Goal: Transaction & Acquisition: Purchase product/service

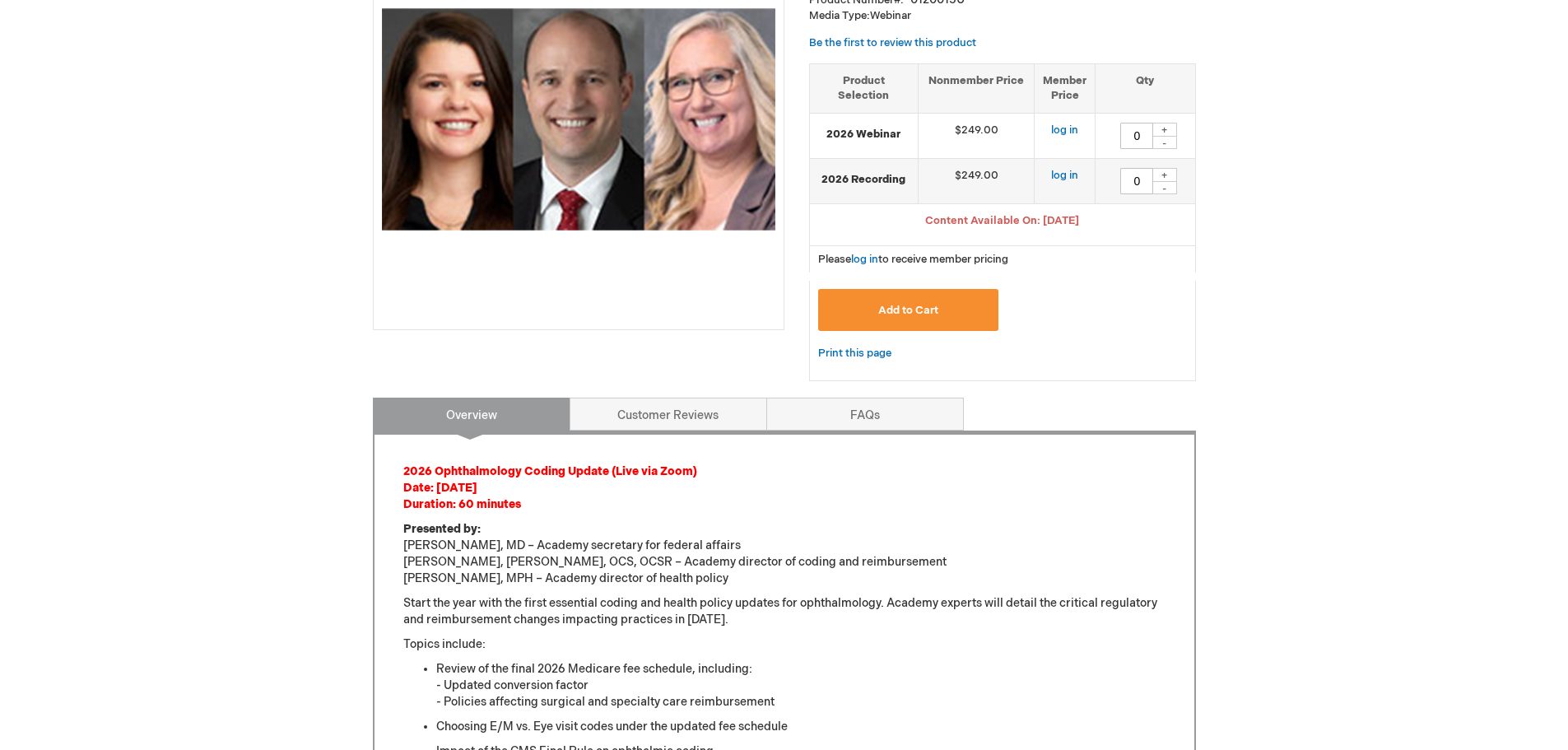
scroll to position [329, 0]
click at [1160, 127] on div "+" at bounding box center [1164, 130] width 24 height 14
type input "1"
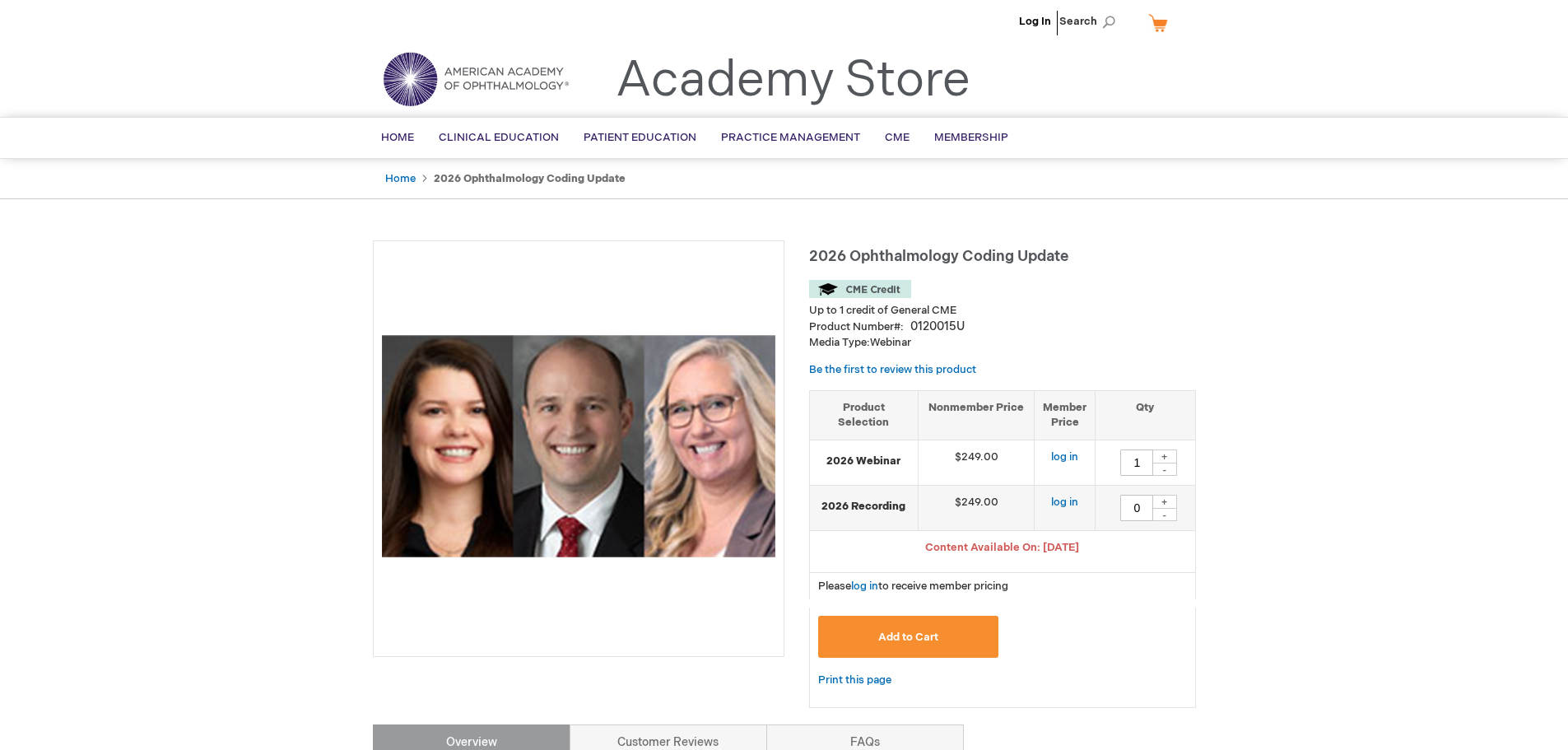
scroll to position [0, 0]
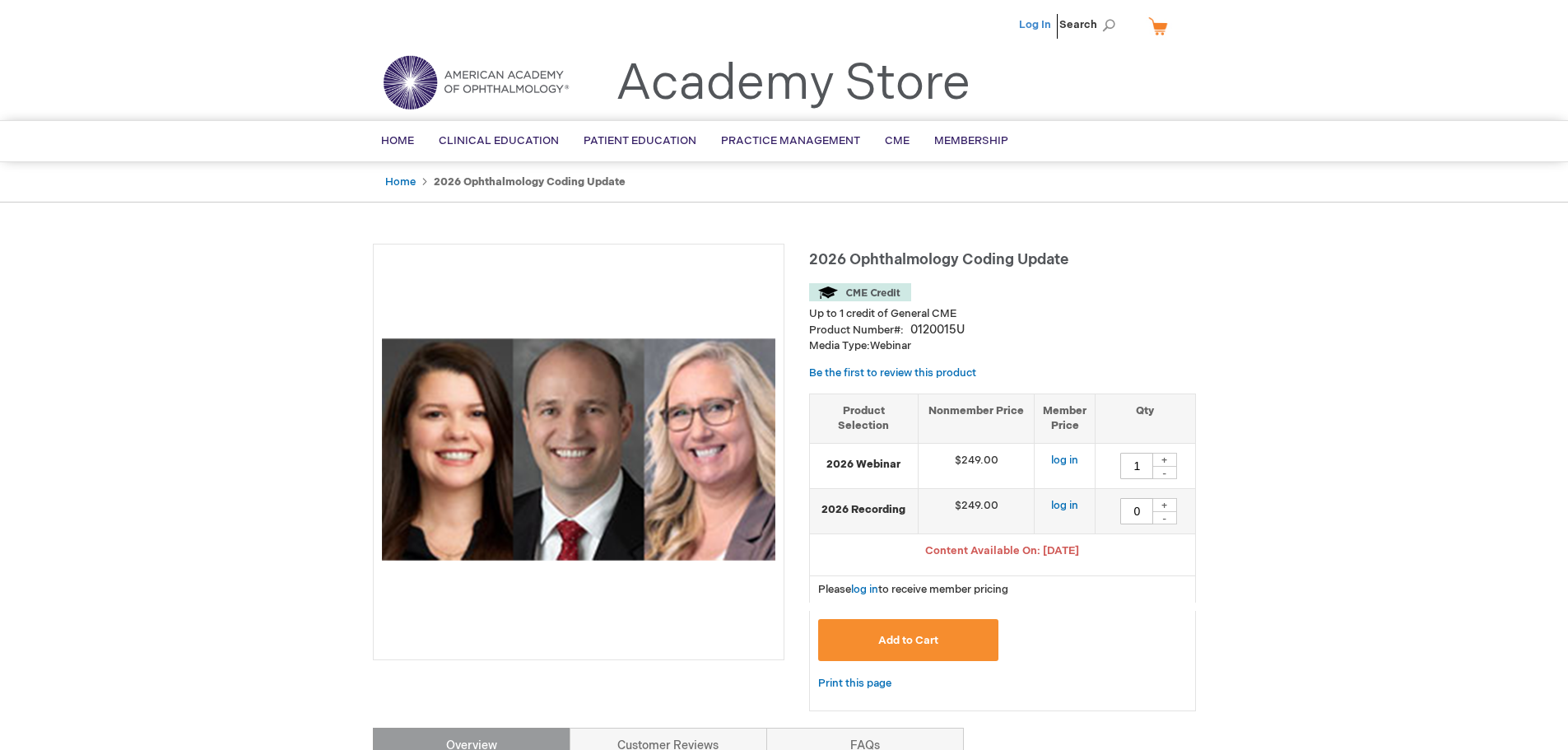
click at [1038, 20] on link "Log In" at bounding box center [1035, 25] width 32 height 14
click at [1163, 460] on div "+" at bounding box center [1164, 460] width 24 height 14
type input "1"
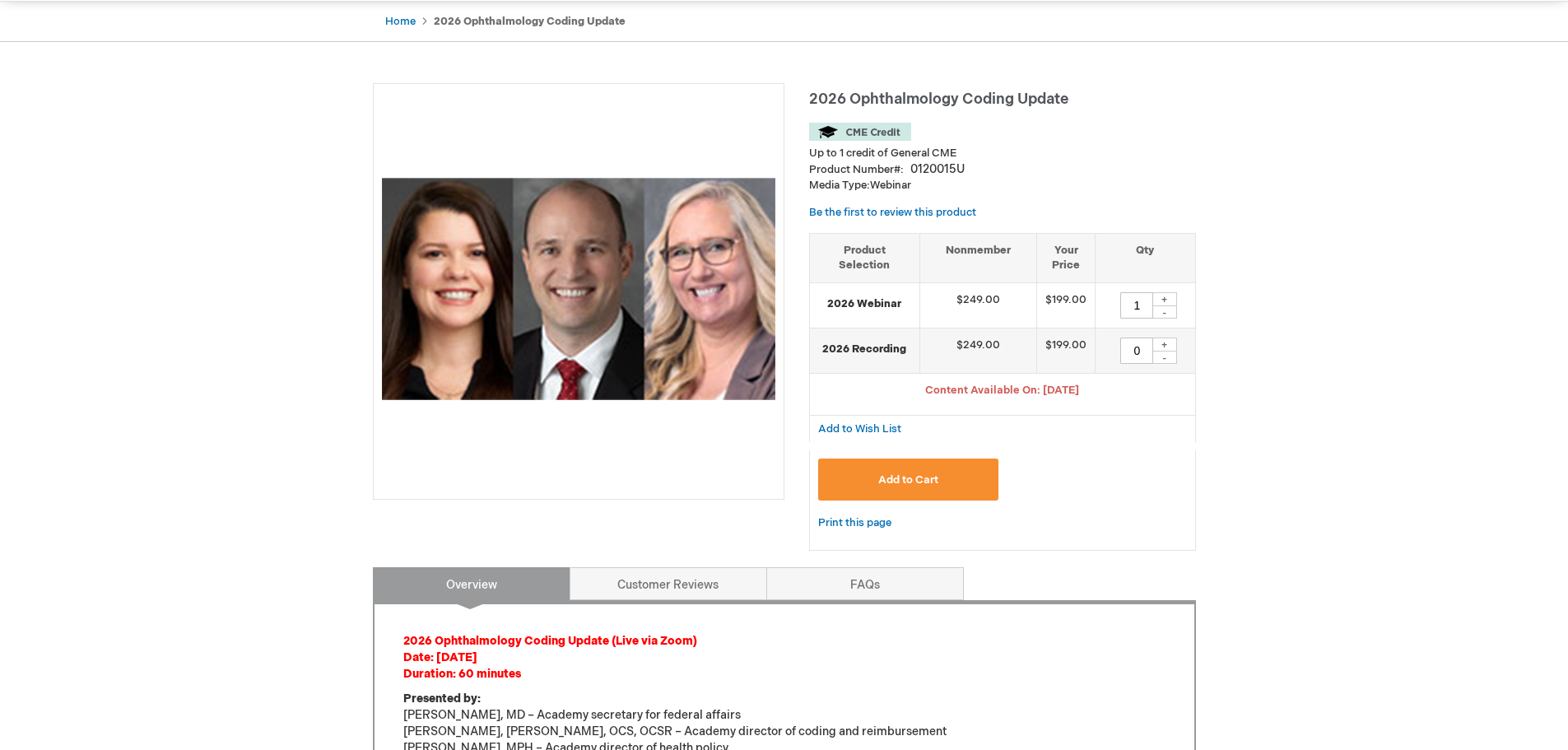
scroll to position [329, 0]
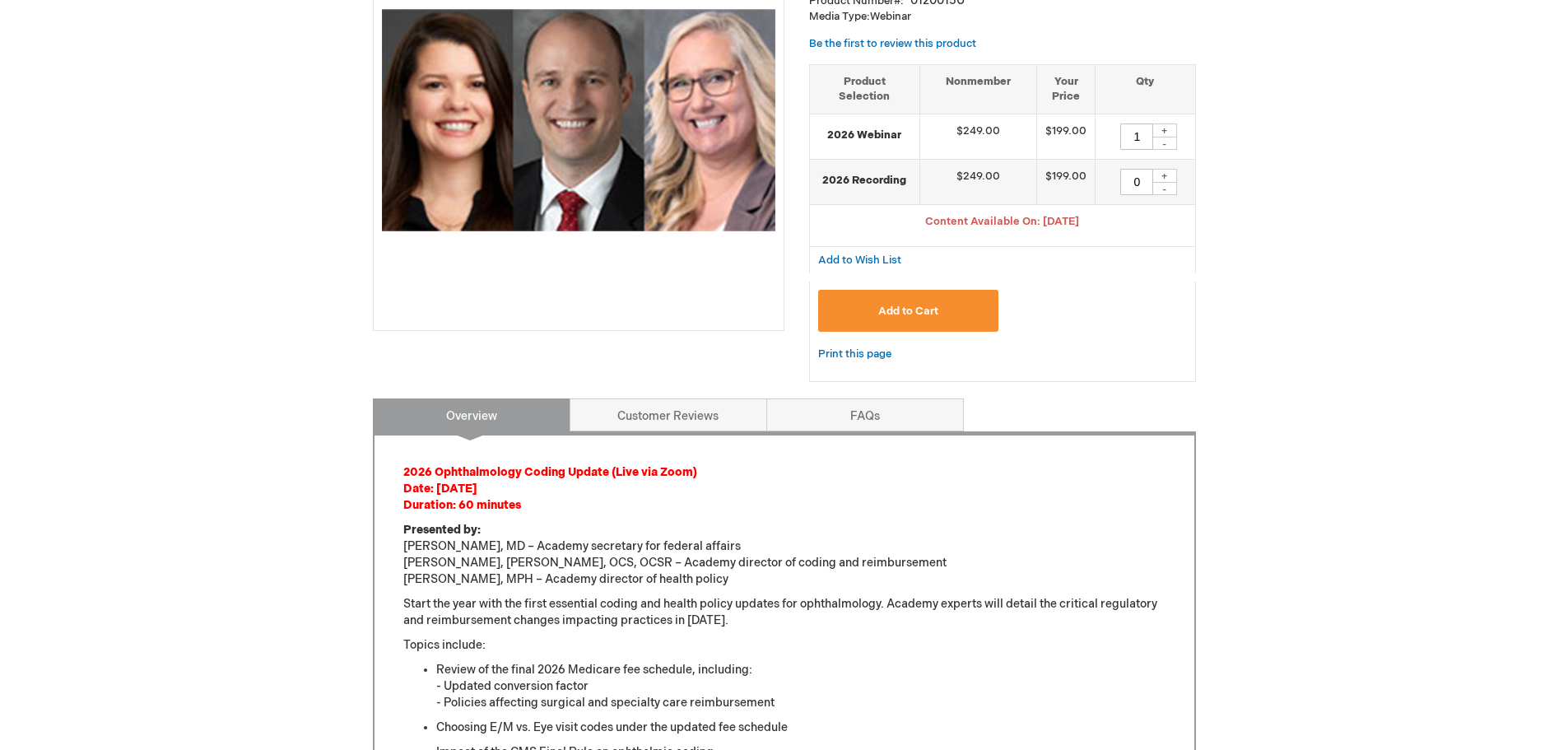
click at [917, 309] on span "Add to Cart" at bounding box center [909, 312] width 60 height 14
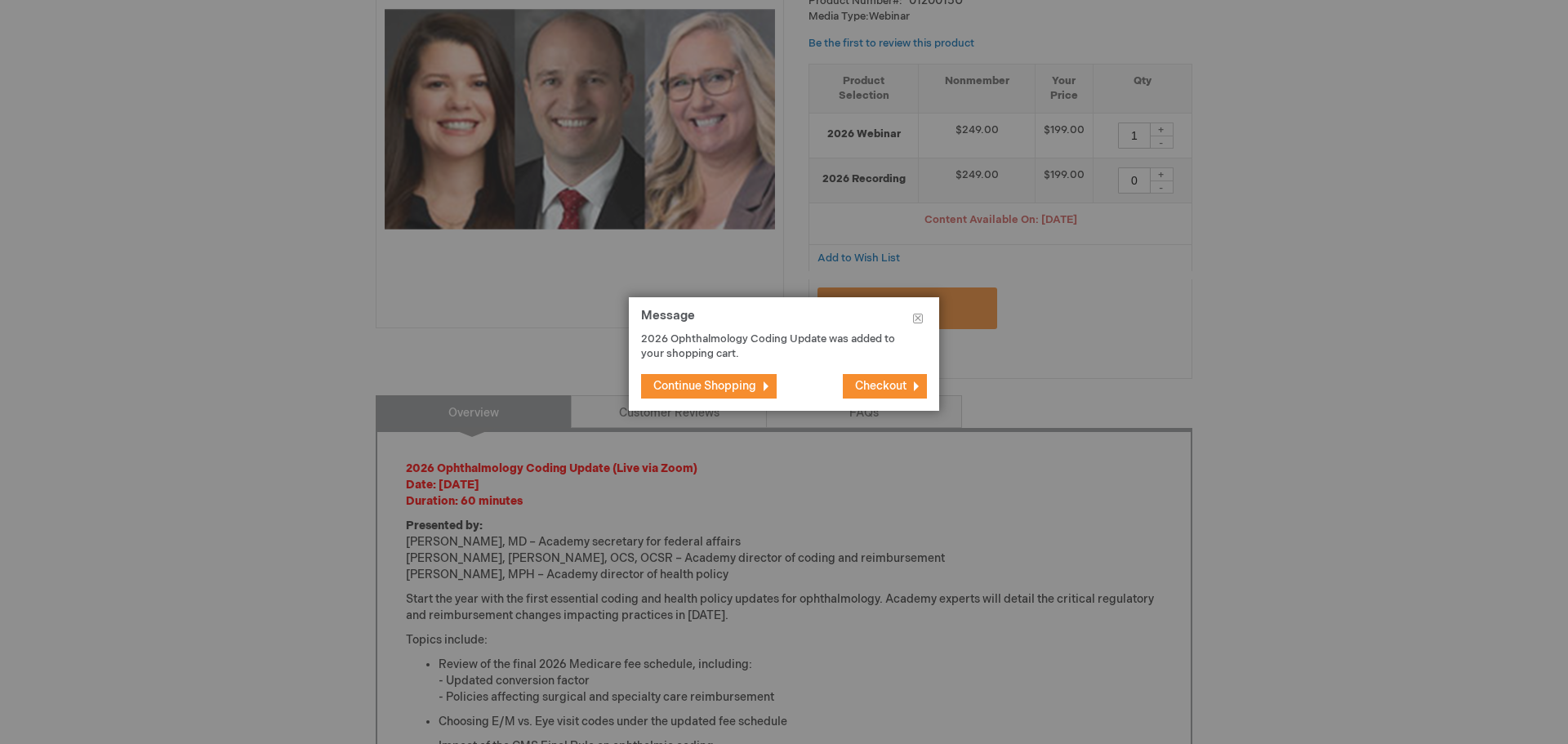
click at [717, 381] on span "Continue Shopping" at bounding box center [704, 385] width 103 height 13
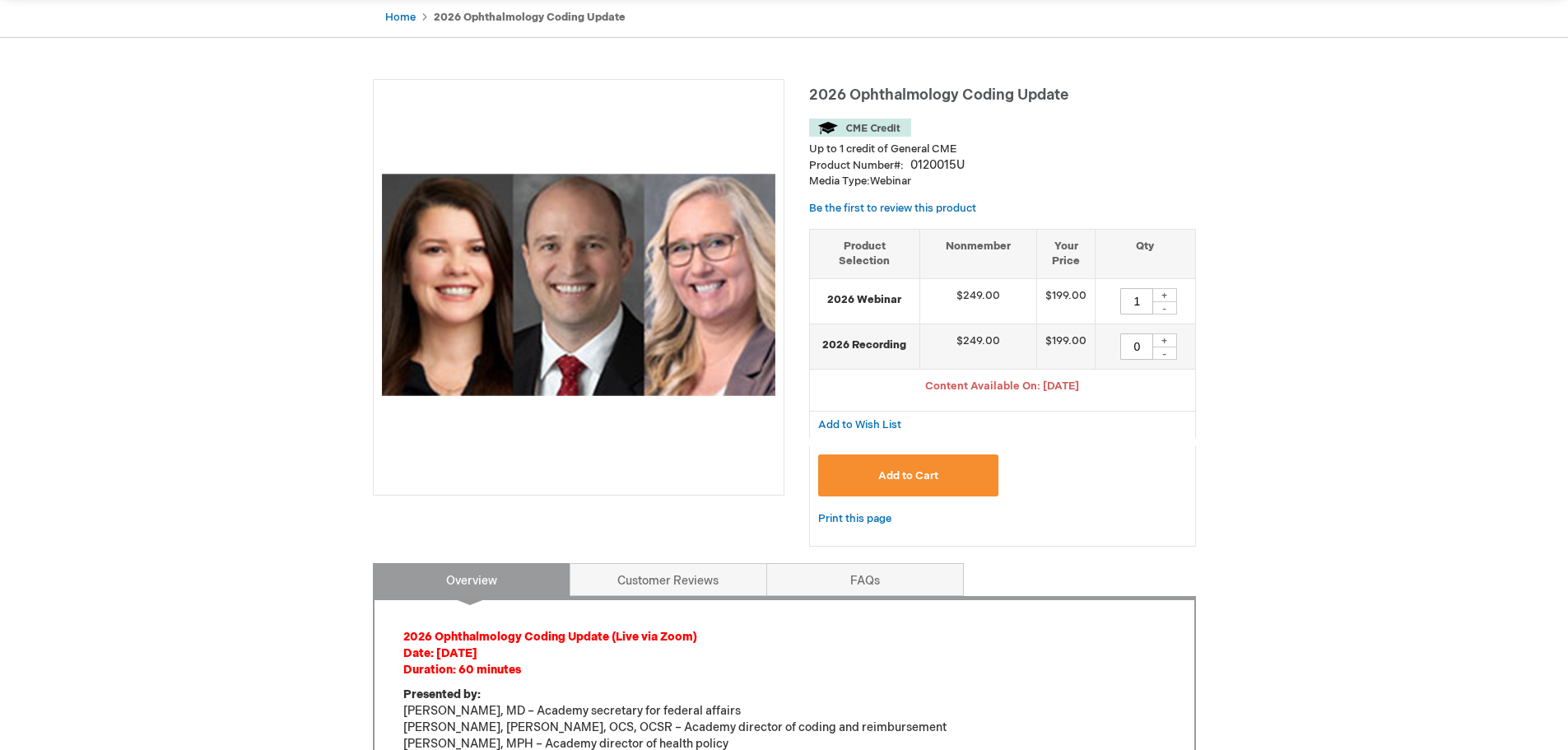
scroll to position [0, 0]
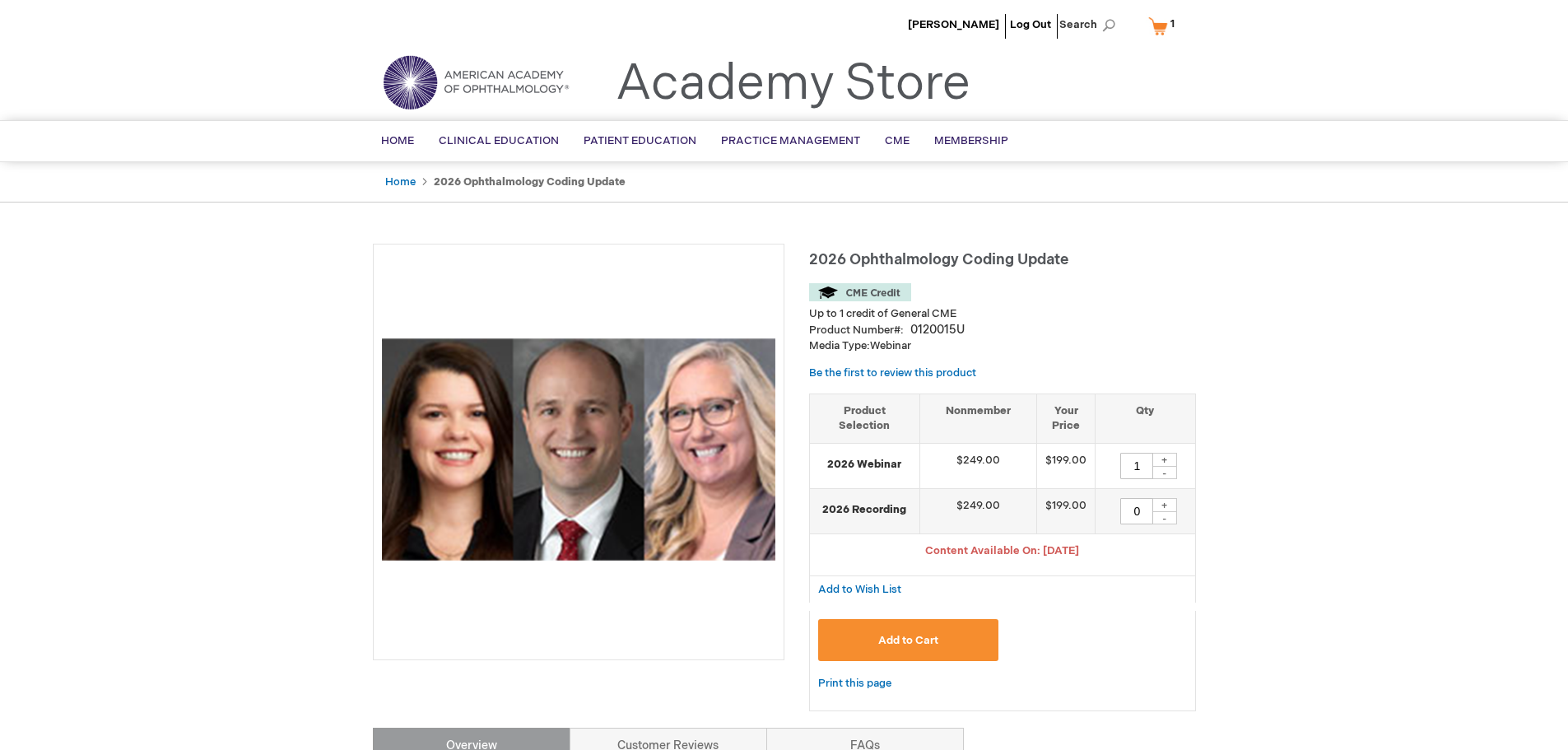
click at [1166, 20] on link "My Cart 1 1 items" at bounding box center [1165, 26] width 41 height 29
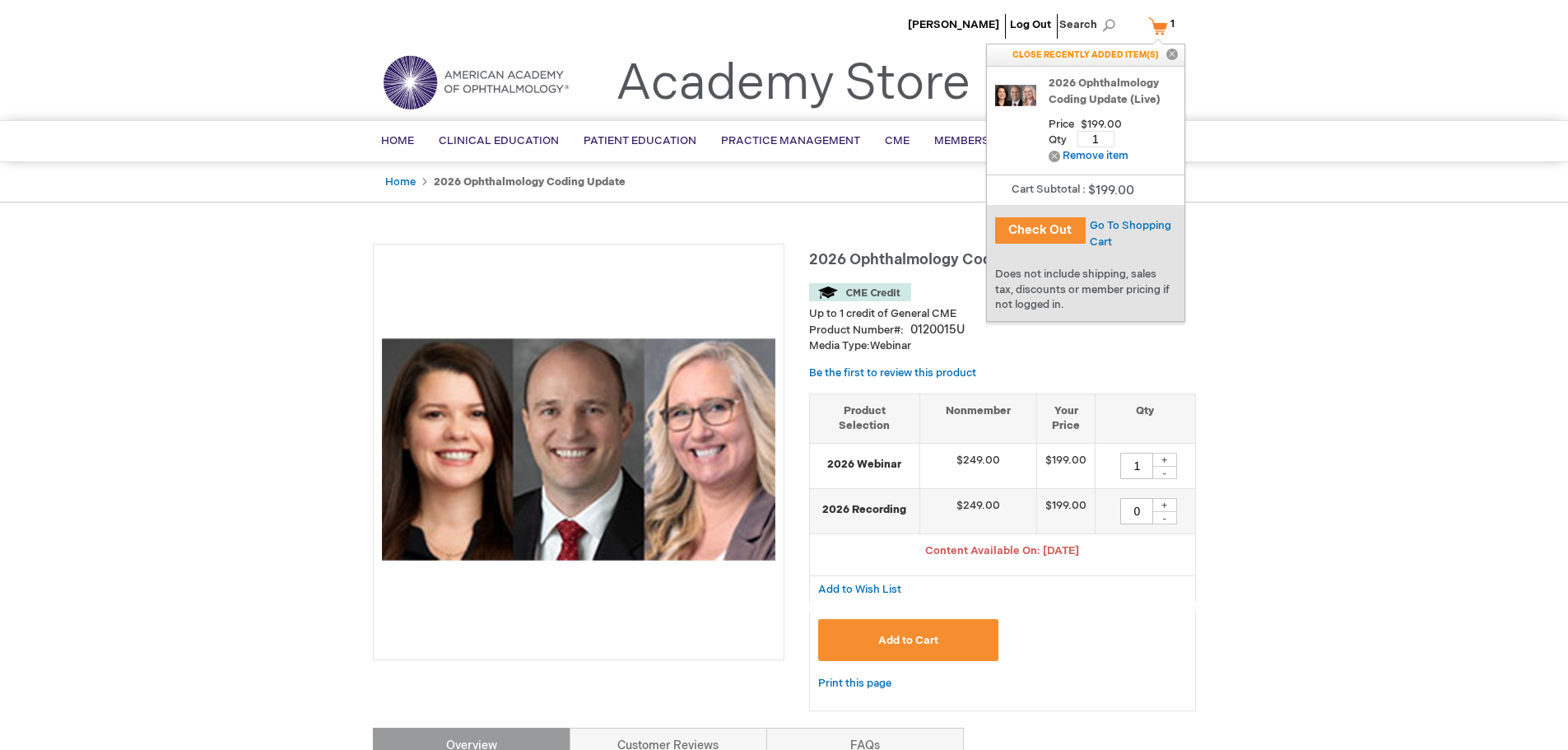
click at [1041, 230] on button "Check Out" at bounding box center [1040, 230] width 90 height 26
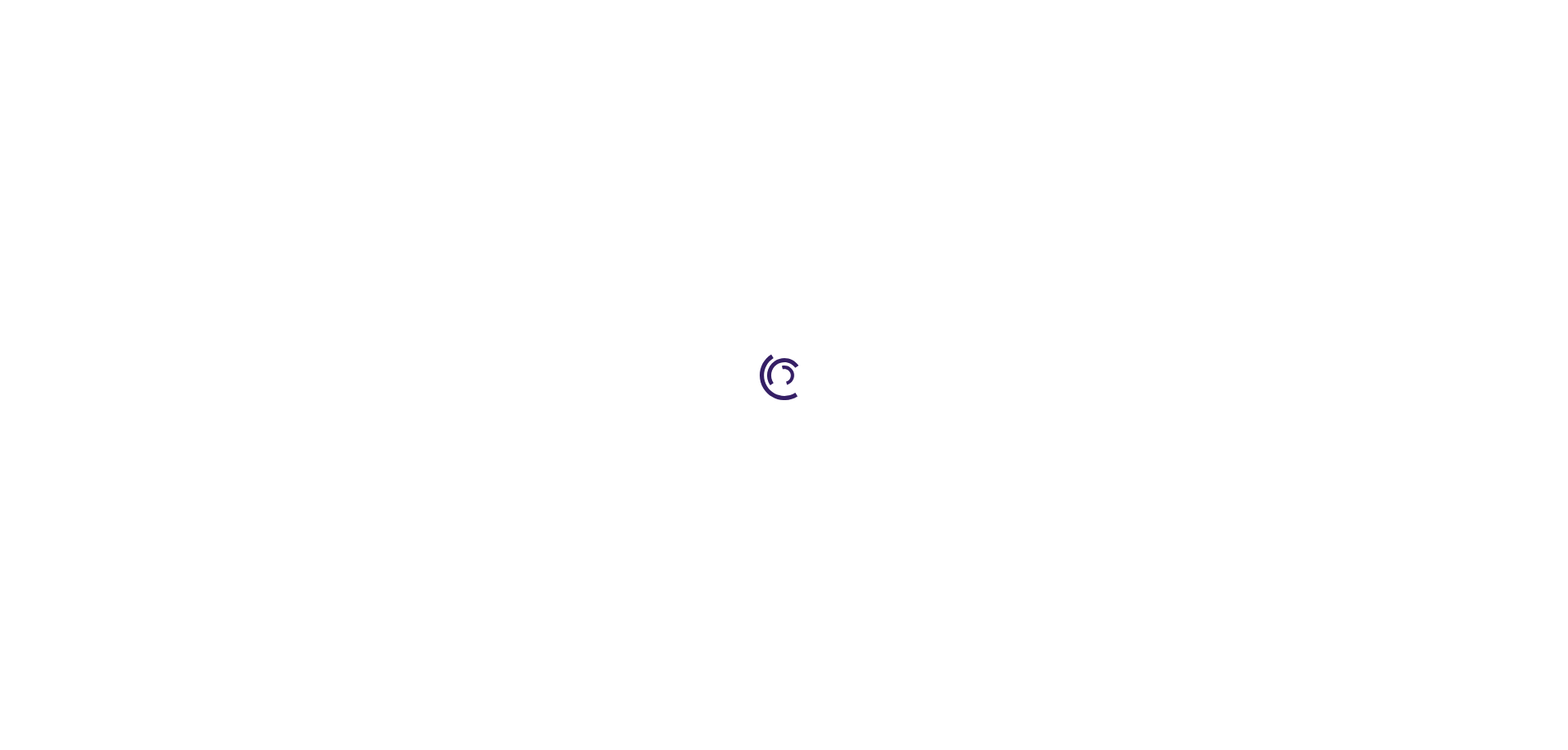
select select "US"
select select "59"
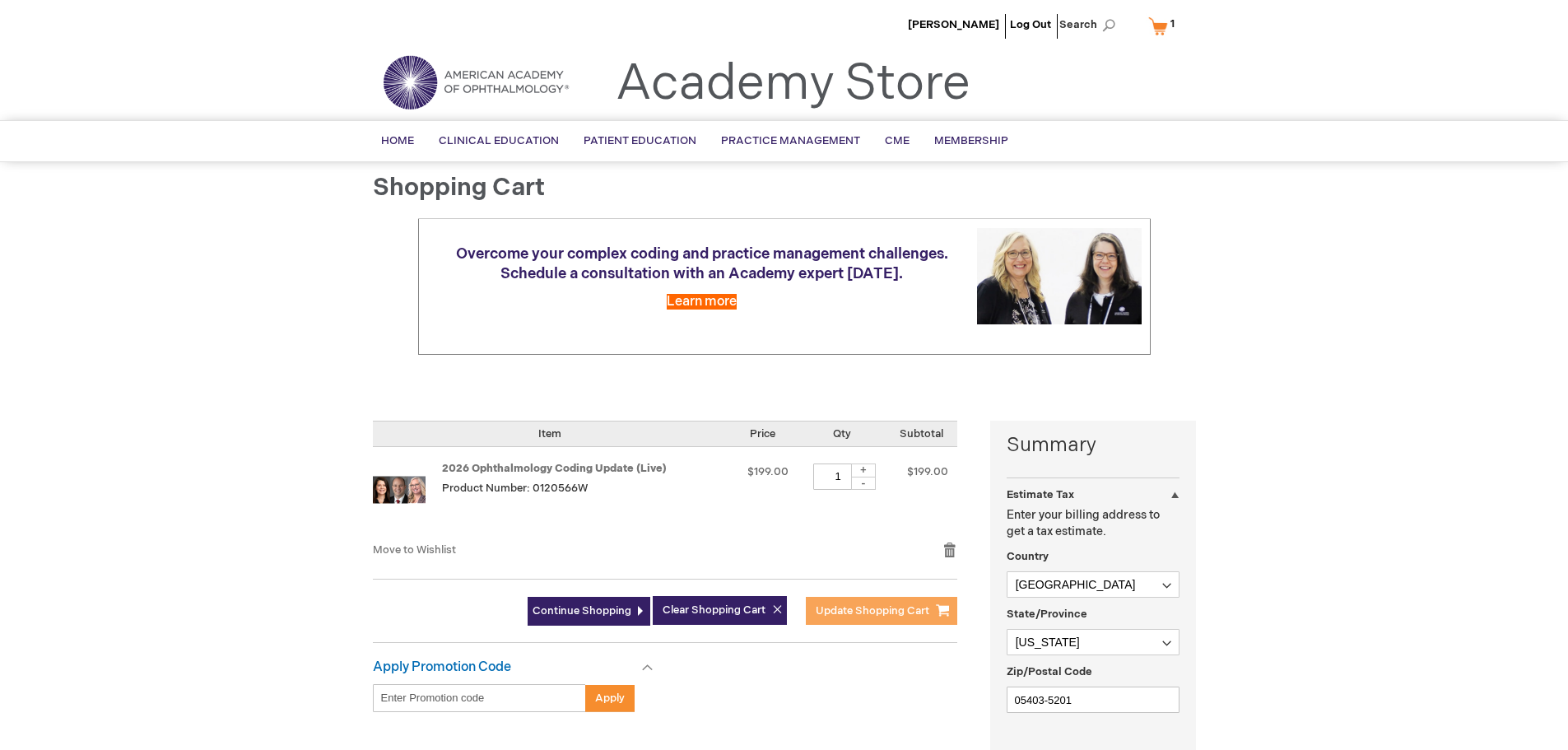
click at [870, 608] on span "Update Shopping Cart" at bounding box center [872, 611] width 114 height 14
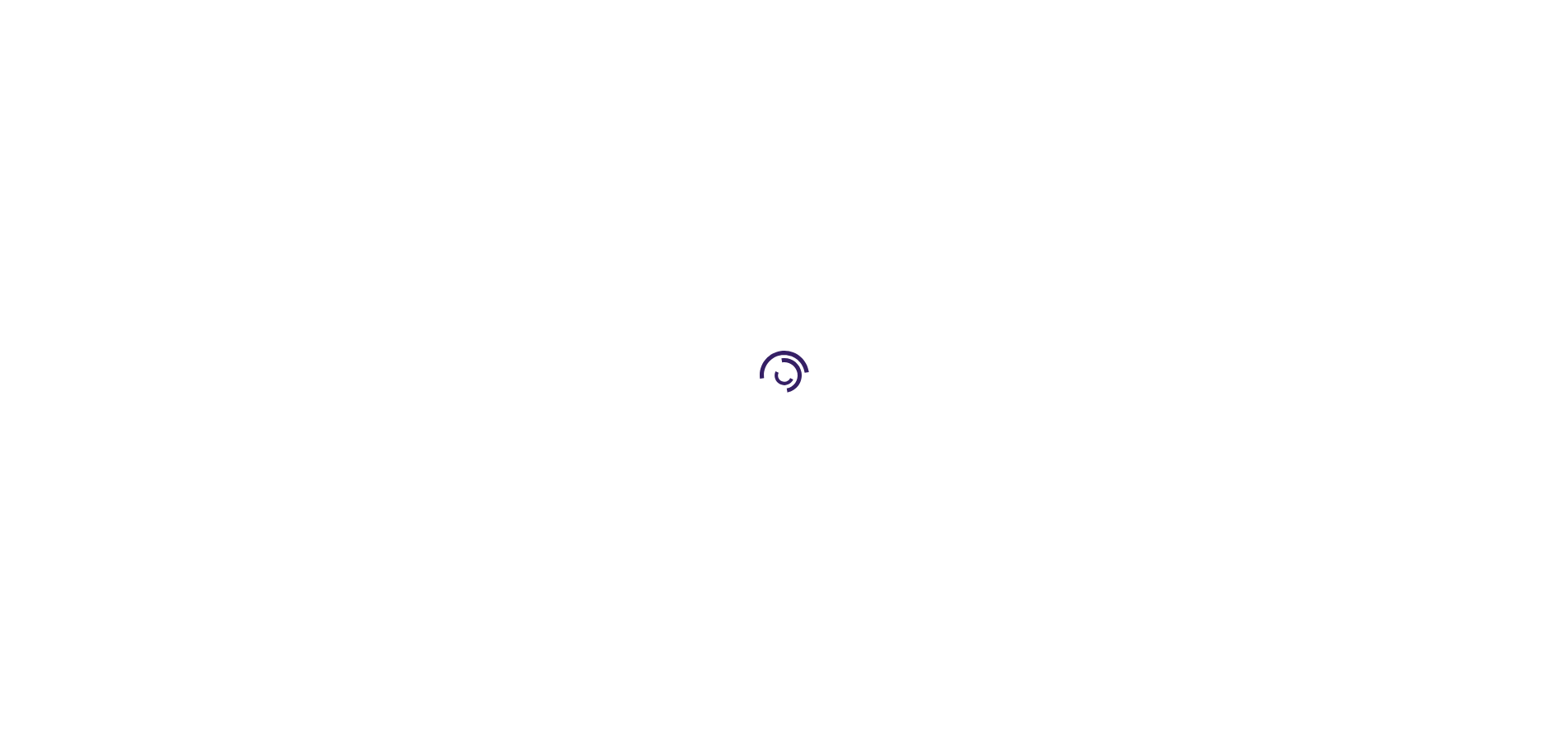
select select "US"
select select "59"
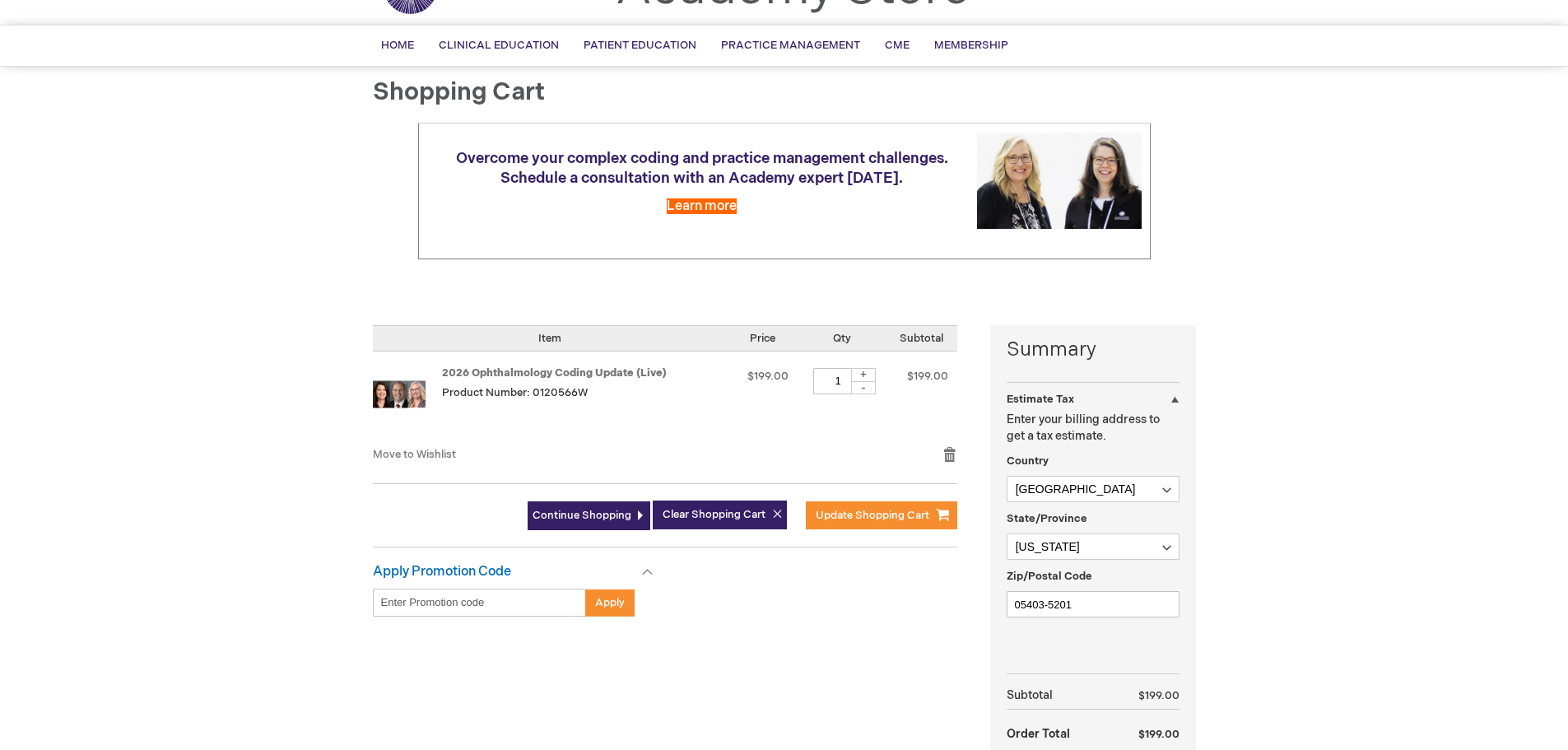
scroll to position [247, 0]
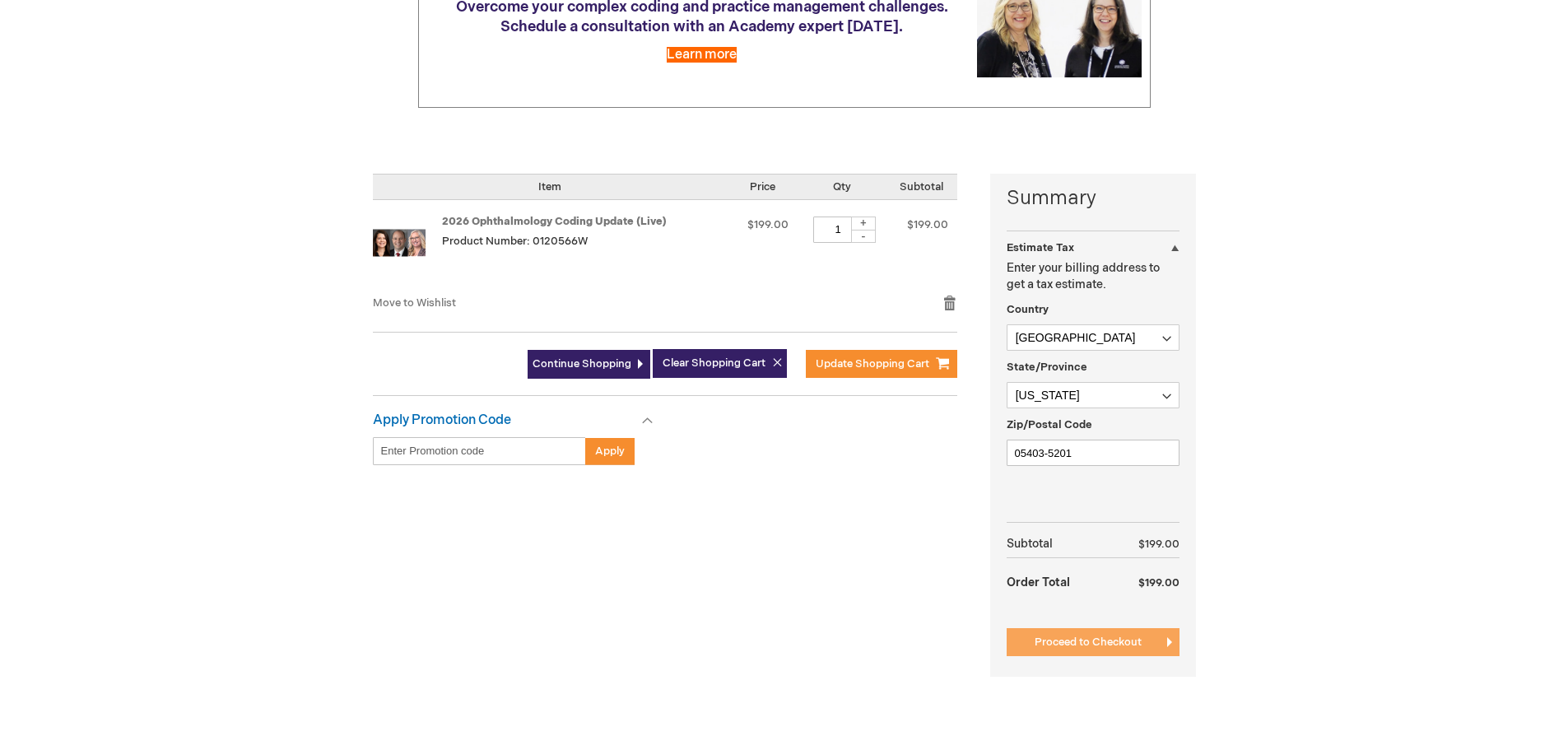
click at [1131, 643] on span "Proceed to Checkout" at bounding box center [1088, 643] width 107 height 14
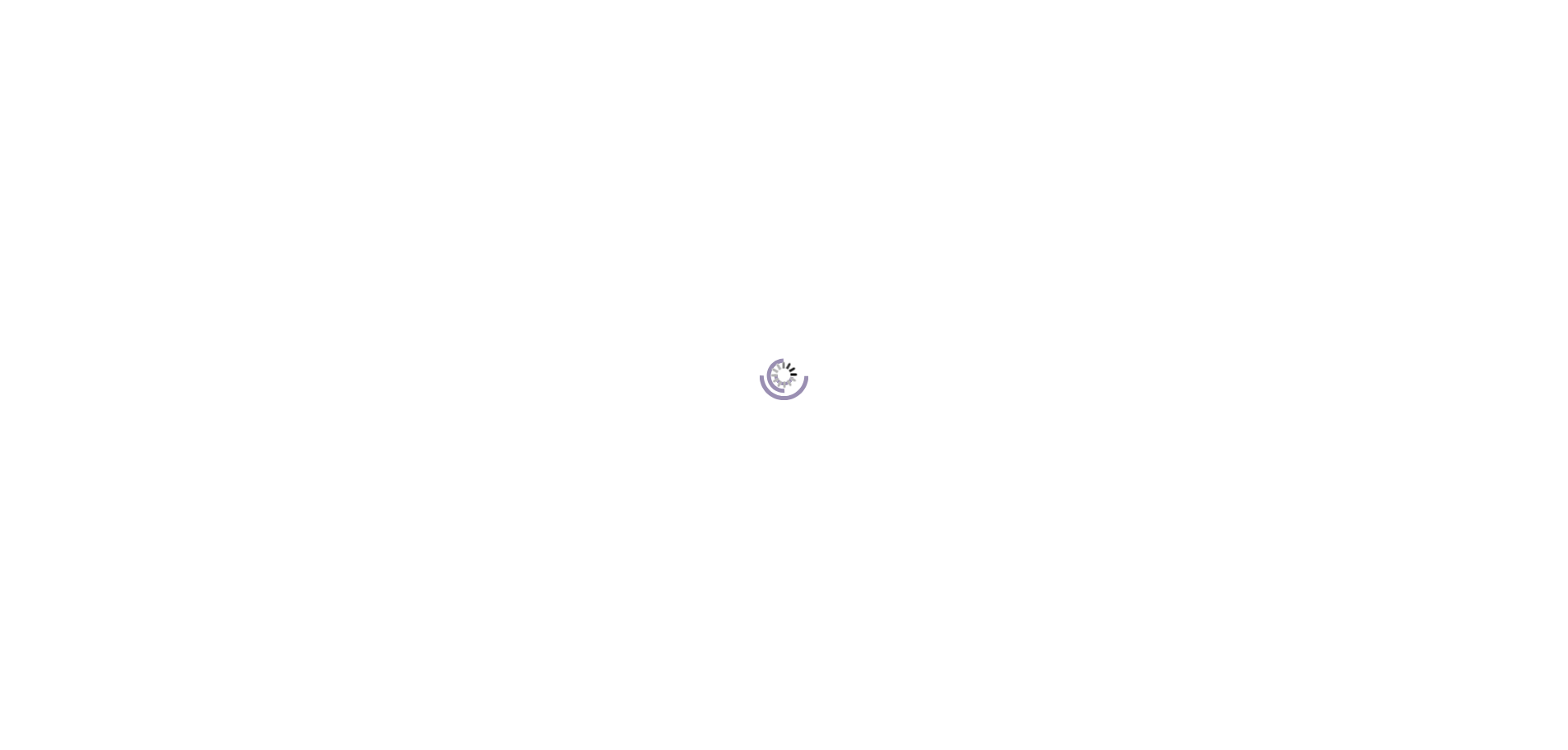
scroll to position [225, 0]
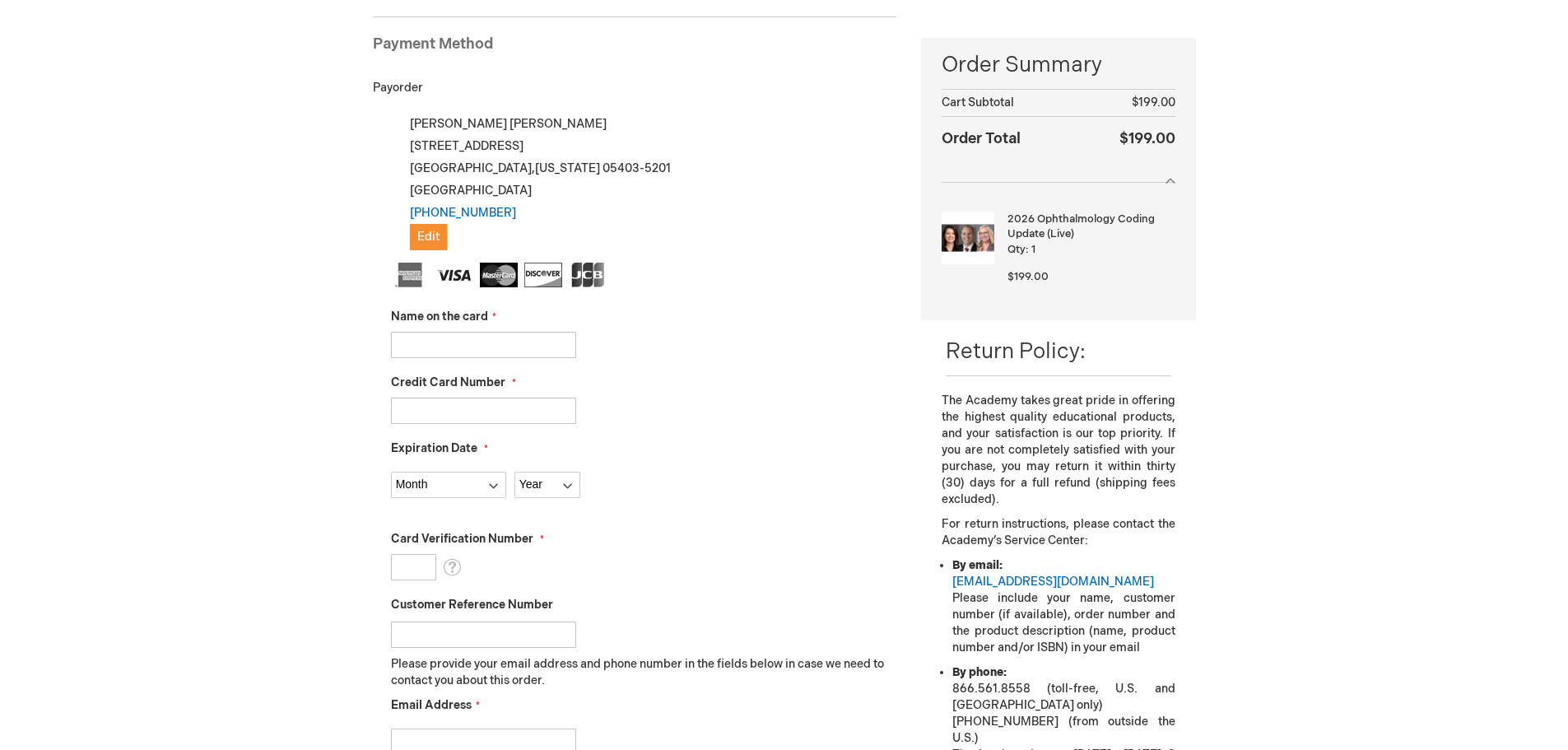
click at [442, 344] on input "Name on the card" at bounding box center [484, 345] width 185 height 26
type input "[PERSON_NAME]"
click at [492, 415] on input "Credit Card Number" at bounding box center [484, 410] width 185 height 26
type input "5528695389900753"
click at [489, 488] on select "Month 01 - January 02 - February 03 - March 04 - April 05 - May 06 - June 07 - …" at bounding box center [449, 485] width 116 height 26
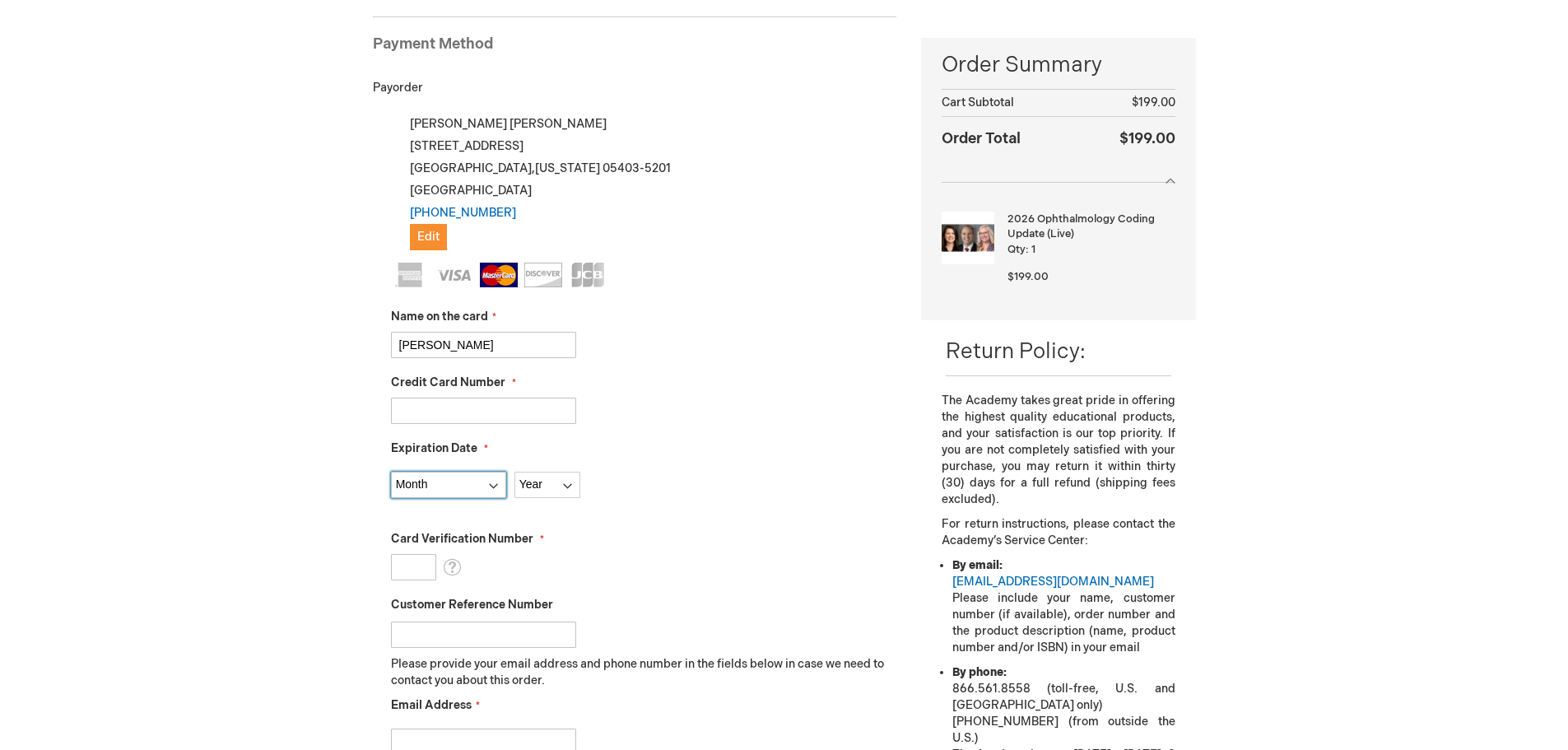
select select "8"
click at [391, 472] on select "Month 01 - January 02 - February 03 - March 04 - April 05 - May 06 - June 07 - …" at bounding box center [449, 485] width 116 height 26
click at [540, 477] on select "Year 2025 2026 2027 2028 2029 2030 2031 2032 2033 2034 2035" at bounding box center [548, 485] width 66 height 26
select select "2028"
click at [515, 472] on select "Year 2025 2026 2027 2028 2029 2030 2031 2032 2033 2034 2035" at bounding box center [548, 485] width 66 height 26
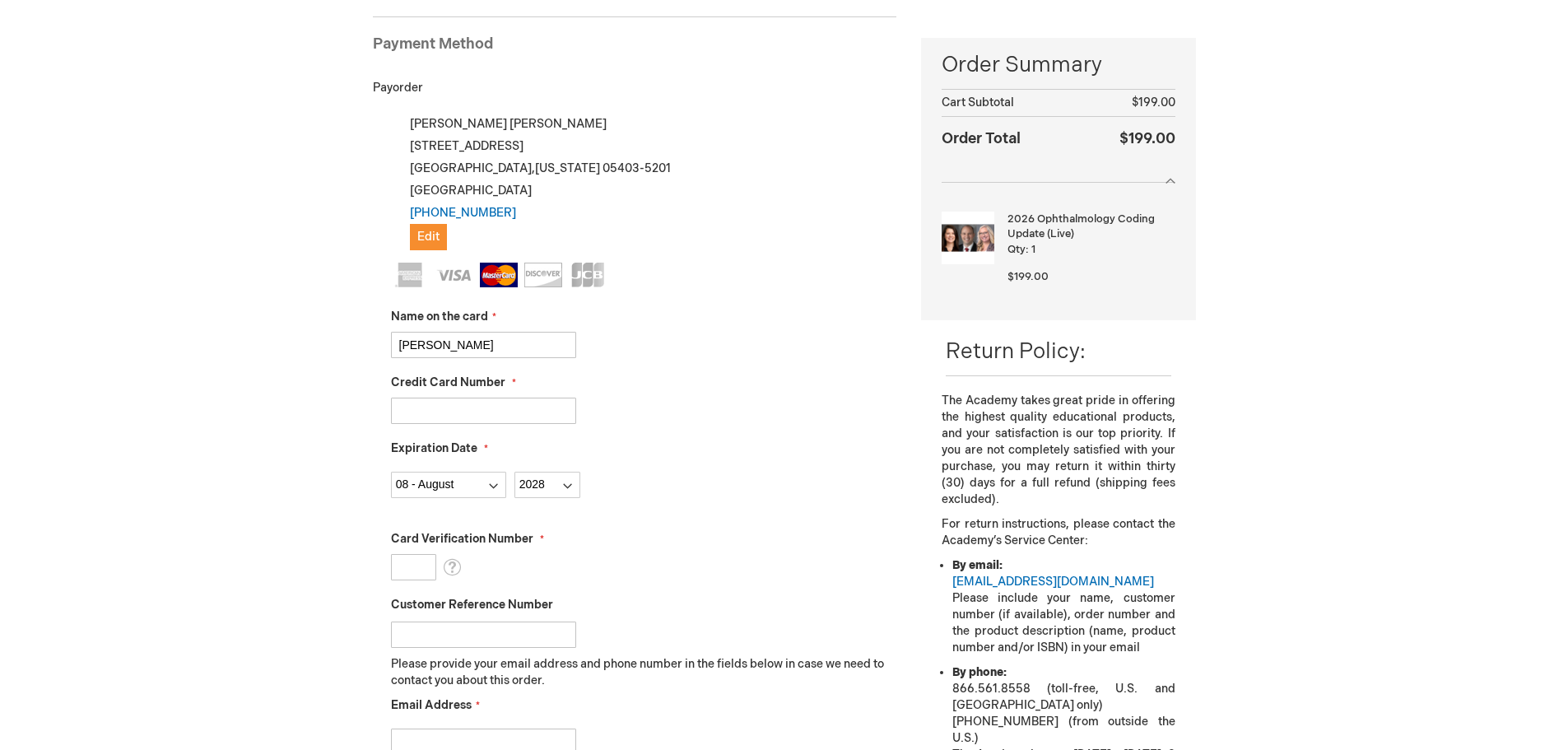
click at [420, 565] on input "Card Verification Number" at bounding box center [414, 567] width 46 height 26
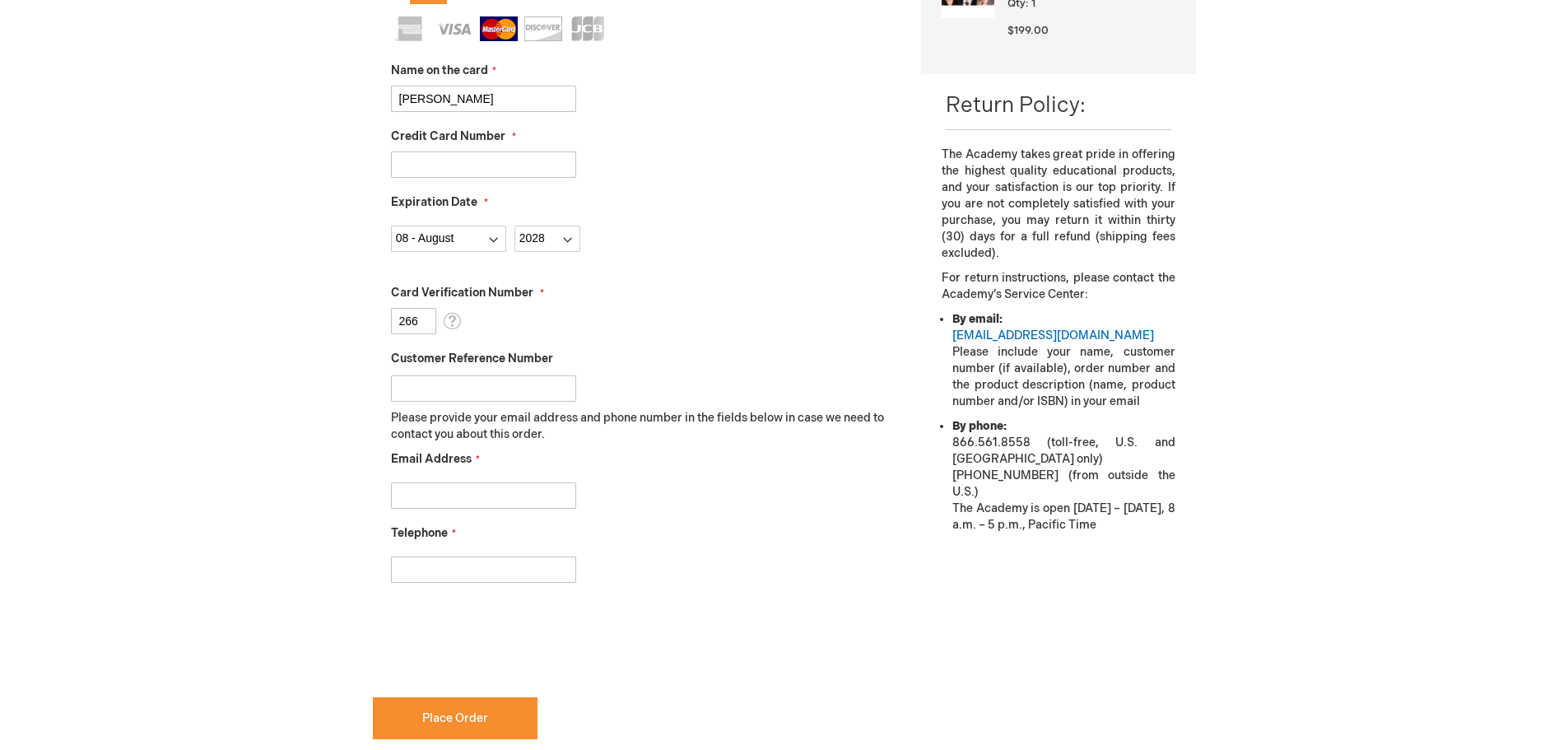
scroll to position [473, 0]
type input "266"
click at [441, 496] on input "Email Address" at bounding box center [484, 494] width 185 height 26
type input "michelle.brownell@ocvermont.com"
type input "8028642010"
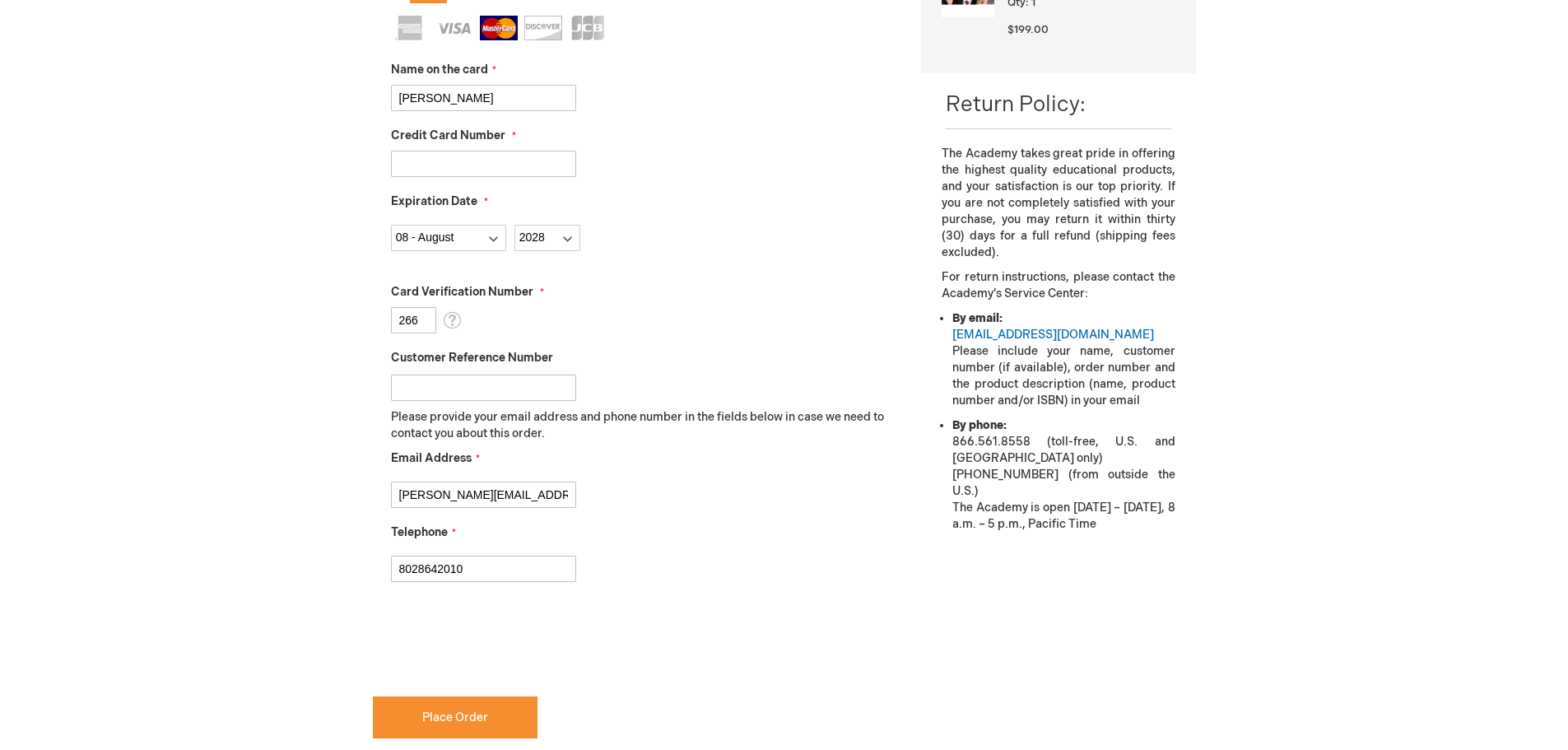
checkbox input "true"
click at [457, 705] on button "Place Order" at bounding box center [455, 717] width 165 height 42
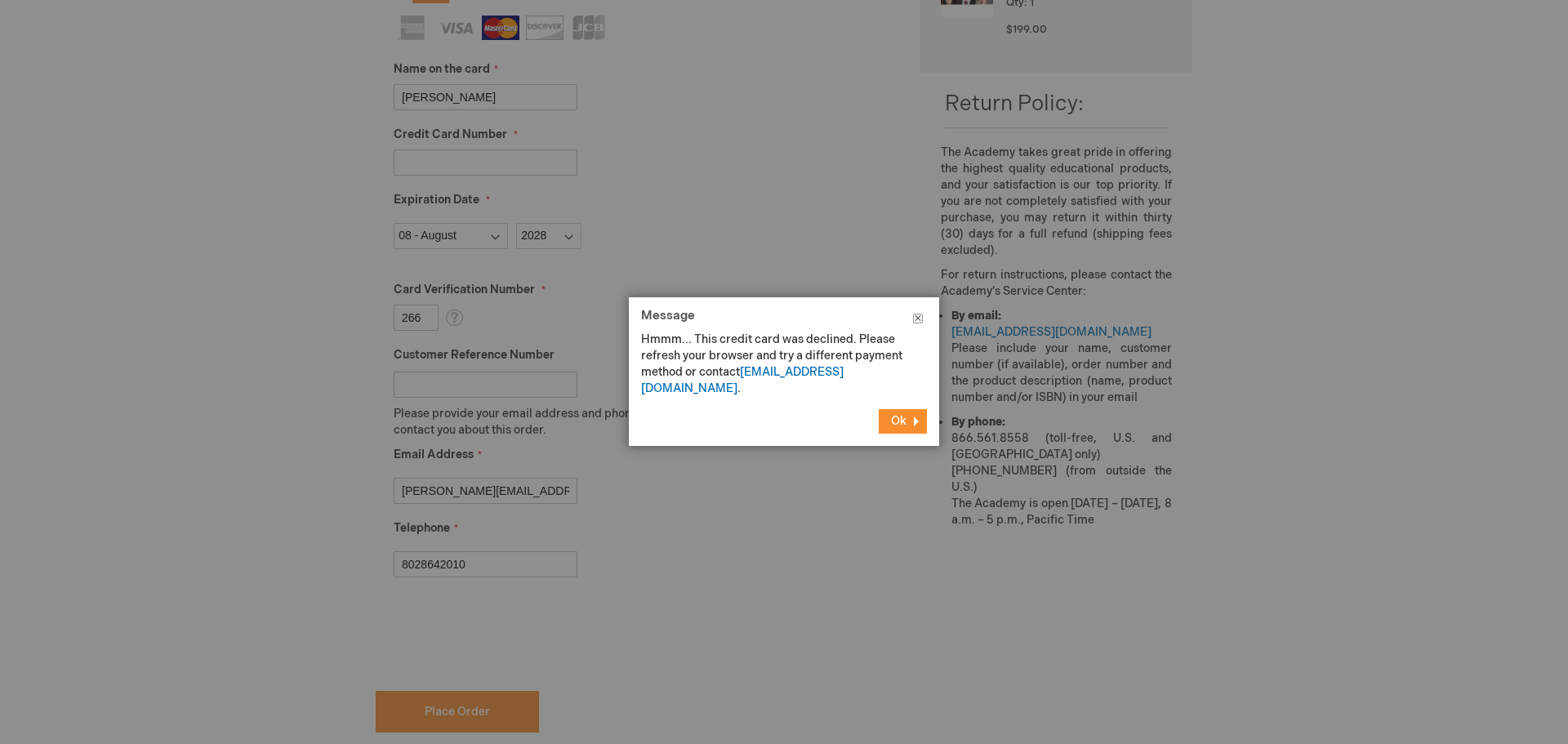
click at [920, 316] on button "Close" at bounding box center [918, 322] width 42 height 49
click at [916, 317] on button "Close" at bounding box center [918, 322] width 42 height 49
click at [895, 414] on span "Ok" at bounding box center [899, 421] width 15 height 13
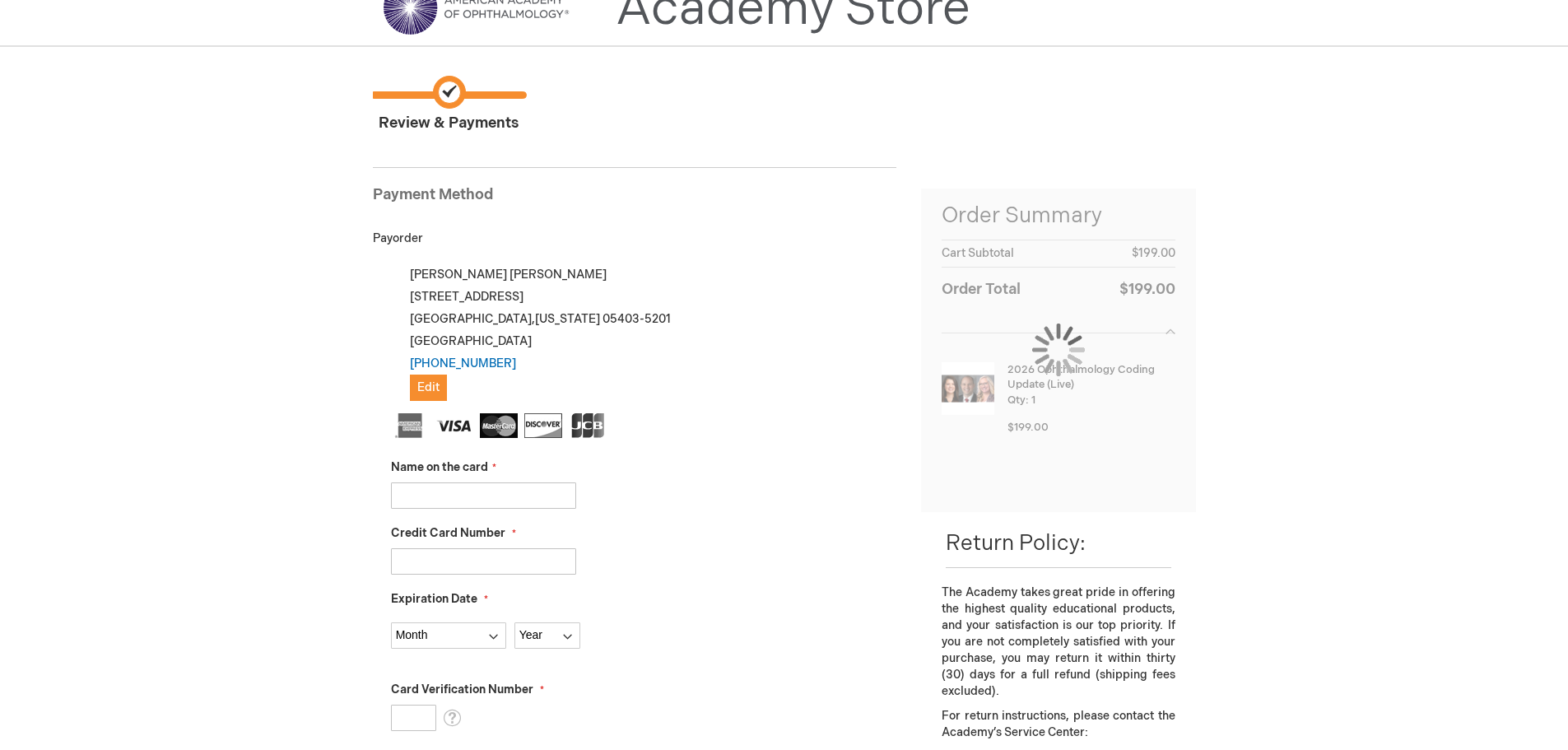
scroll to position [165, 0]
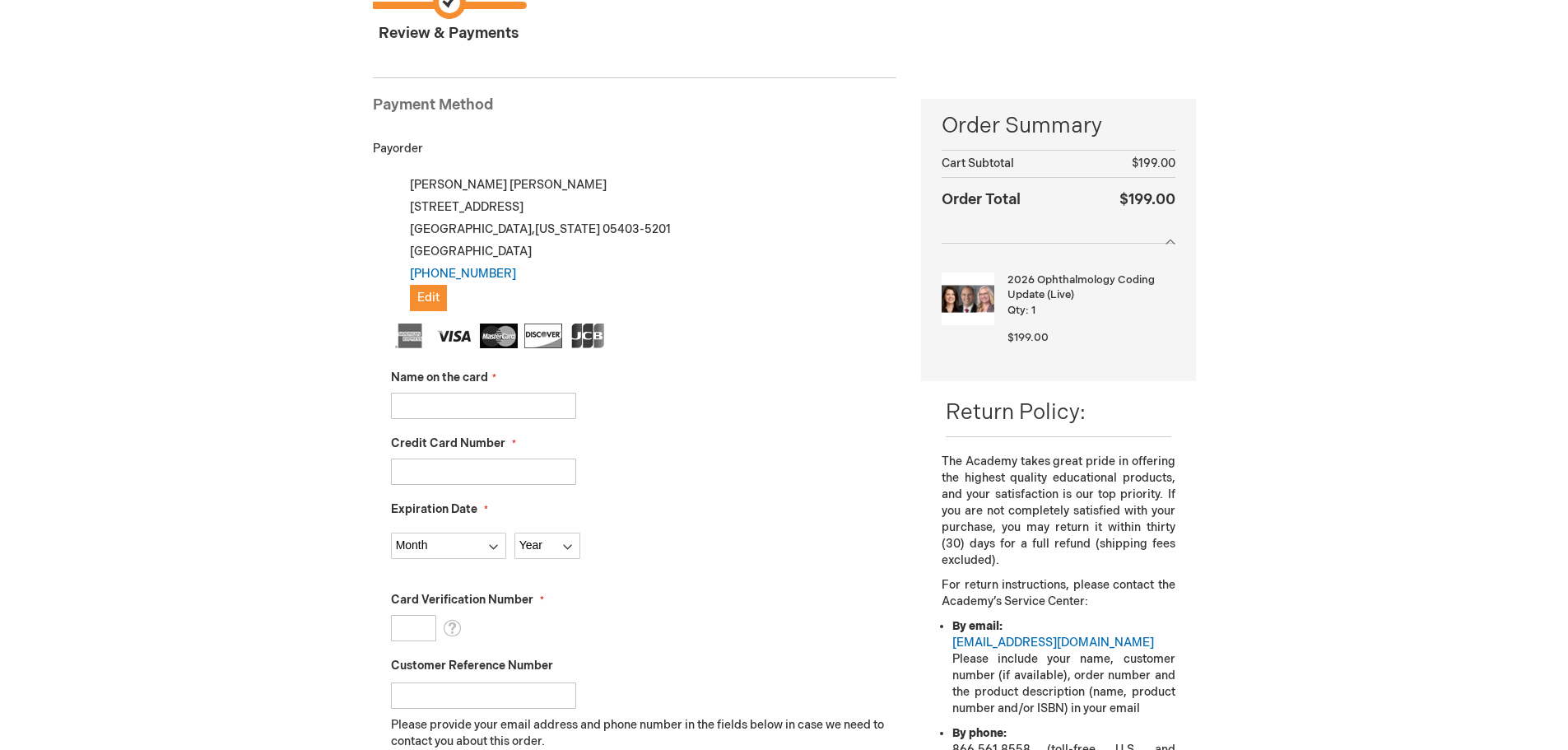
click at [444, 398] on input "Name on the card" at bounding box center [484, 405] width 185 height 26
type input "[PERSON_NAME]"
click at [444, 477] on input "Credit Card Number" at bounding box center [484, 471] width 185 height 26
type input "5528695389900753"
click at [449, 546] on select "Month 01 - January 02 - February 03 - March 04 - April 05 - May 06 - June 07 - …" at bounding box center [449, 546] width 116 height 26
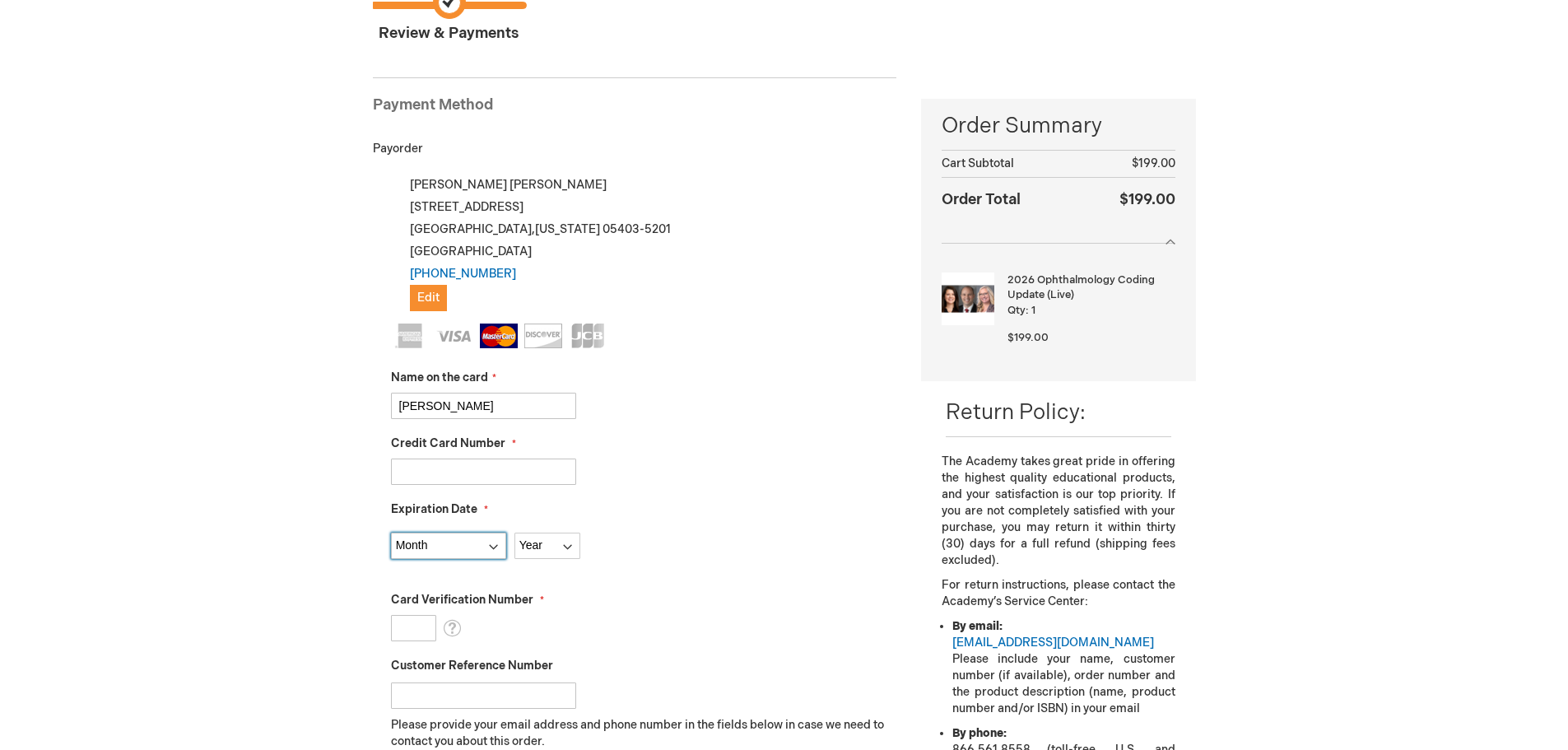
select select "8"
click at [391, 533] on select "Month 01 - January 02 - February 03 - March 04 - April 05 - May 06 - June 07 - …" at bounding box center [449, 546] width 116 height 26
click at [547, 548] on select "Year 2025 2026 2027 2028 2029 2030 2031 2032 2033 2034 2035" at bounding box center [548, 546] width 66 height 26
select select "2028"
click at [515, 533] on select "Year 2025 2026 2027 2028 2029 2030 2031 2032 2033 2034 2035" at bounding box center [548, 546] width 66 height 26
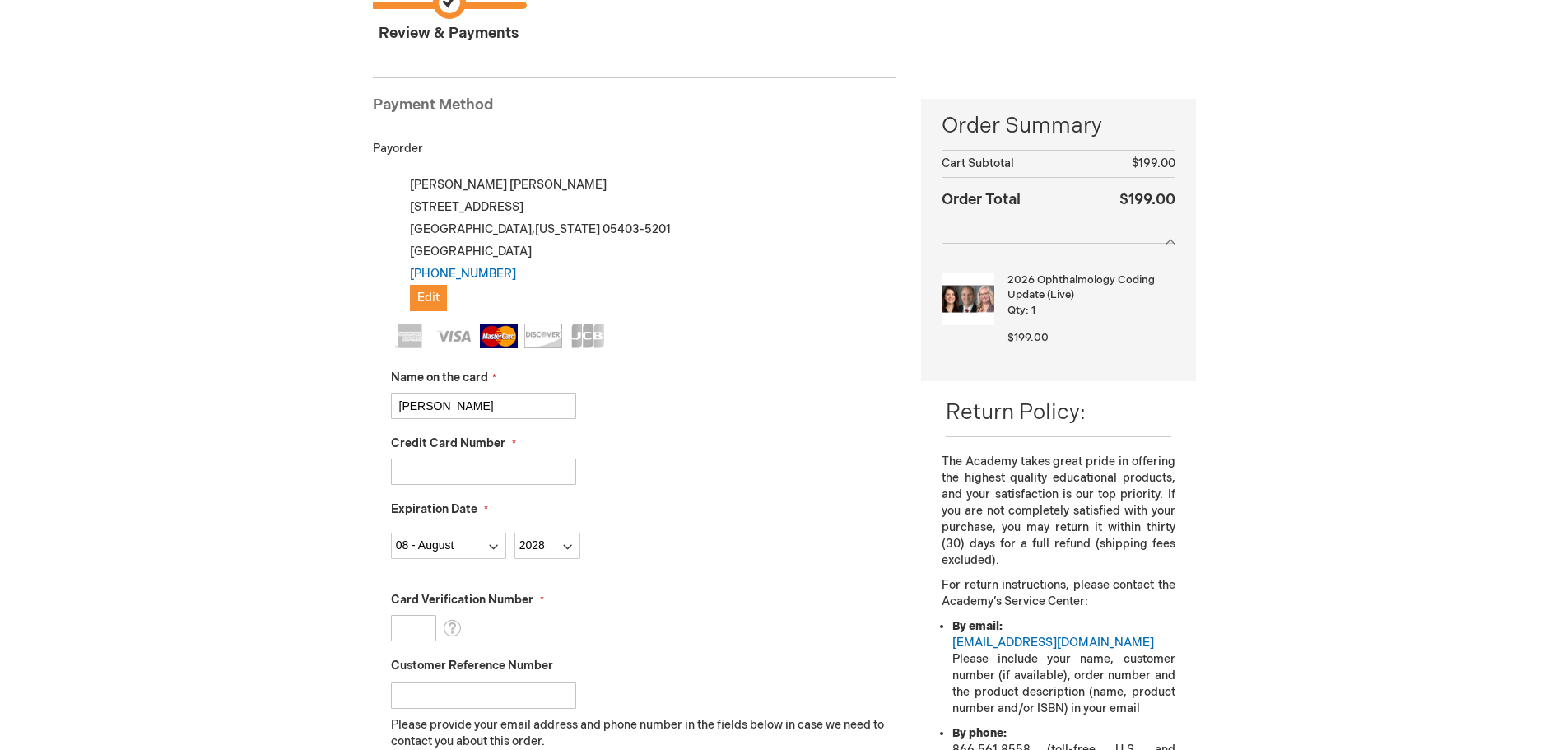
click at [418, 632] on input "Card Verification Number" at bounding box center [414, 628] width 46 height 26
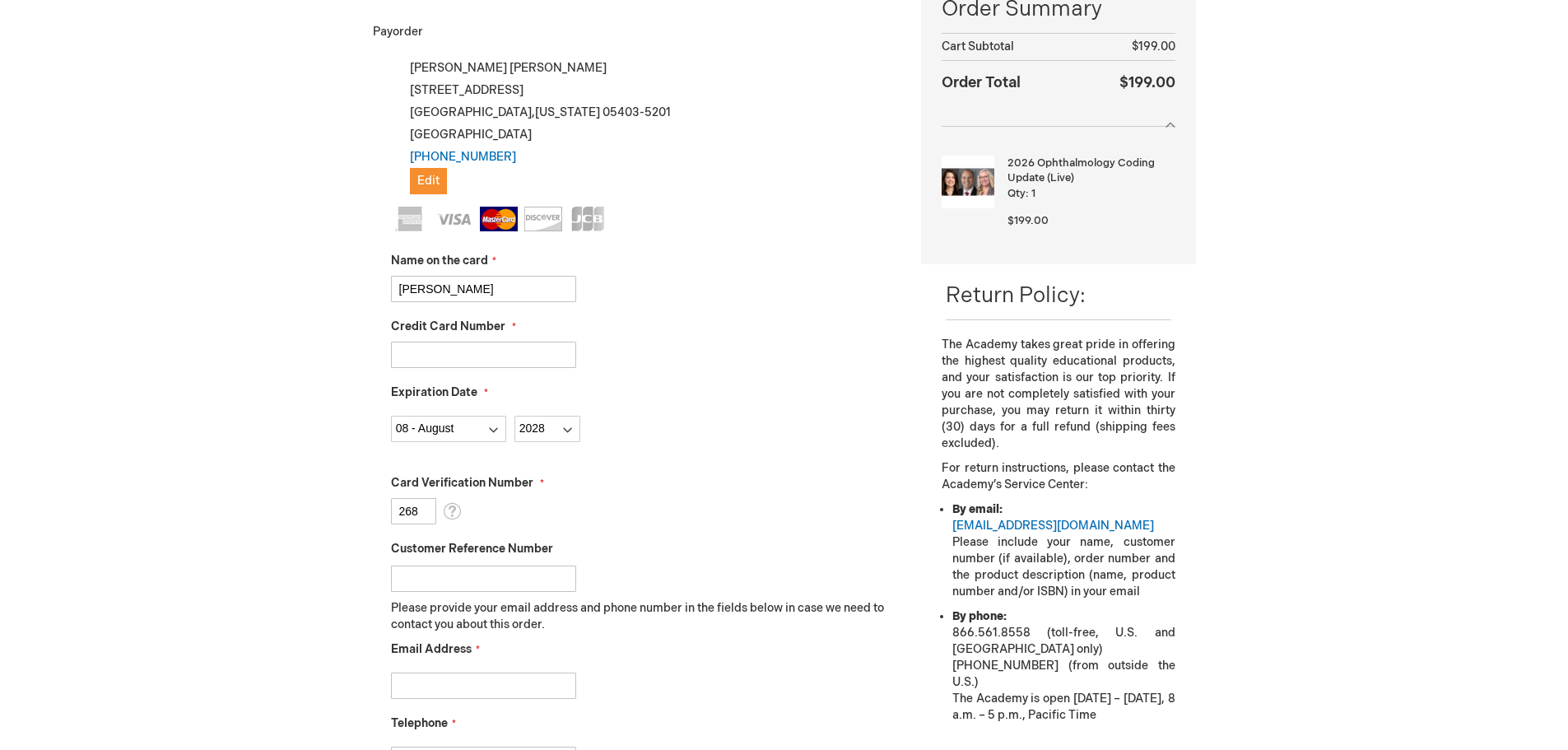
scroll to position [329, 0]
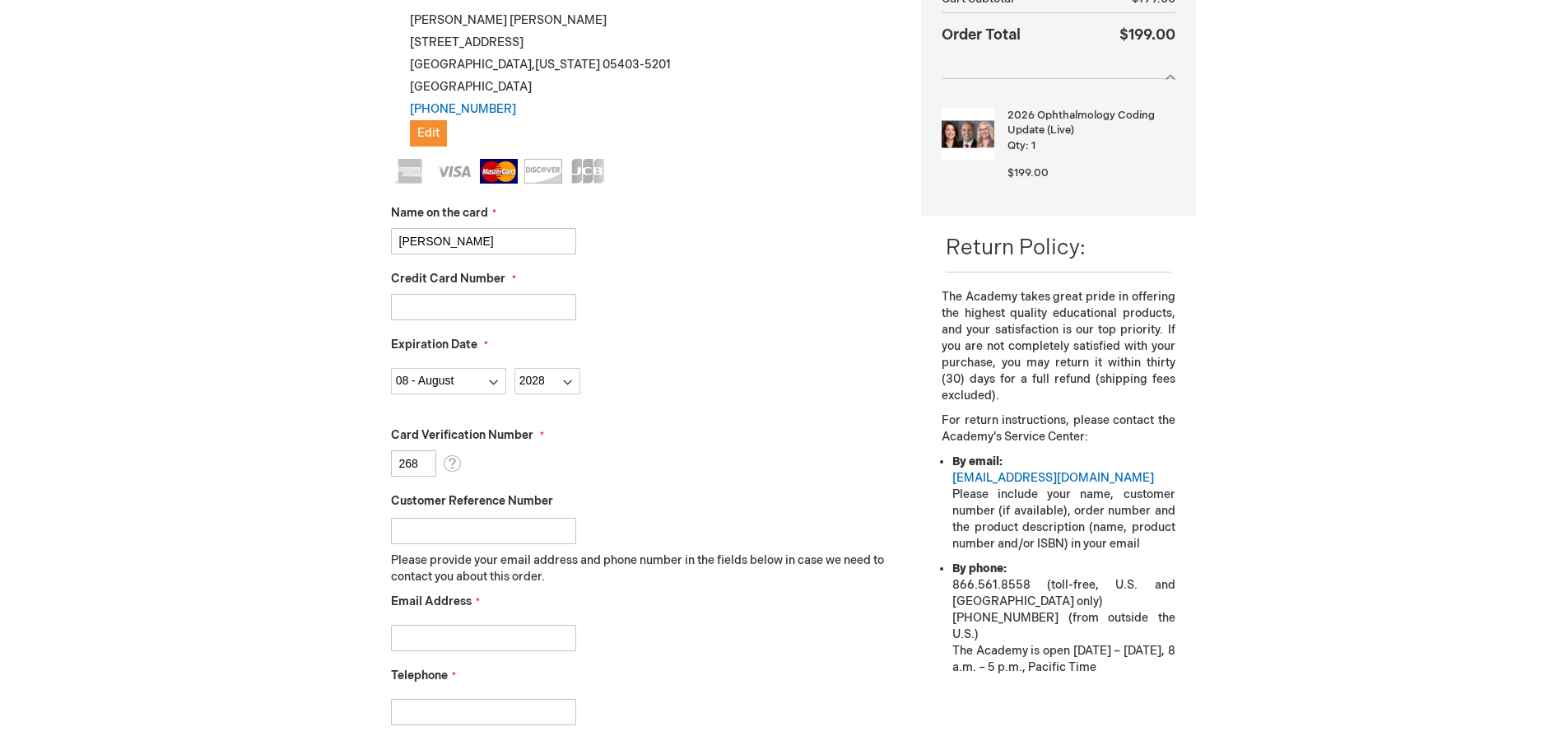
type input "268"
click at [507, 632] on input "Email Address" at bounding box center [484, 637] width 185 height 26
type input "michelle.brownell@ocvermont.com"
type input "8028642010"
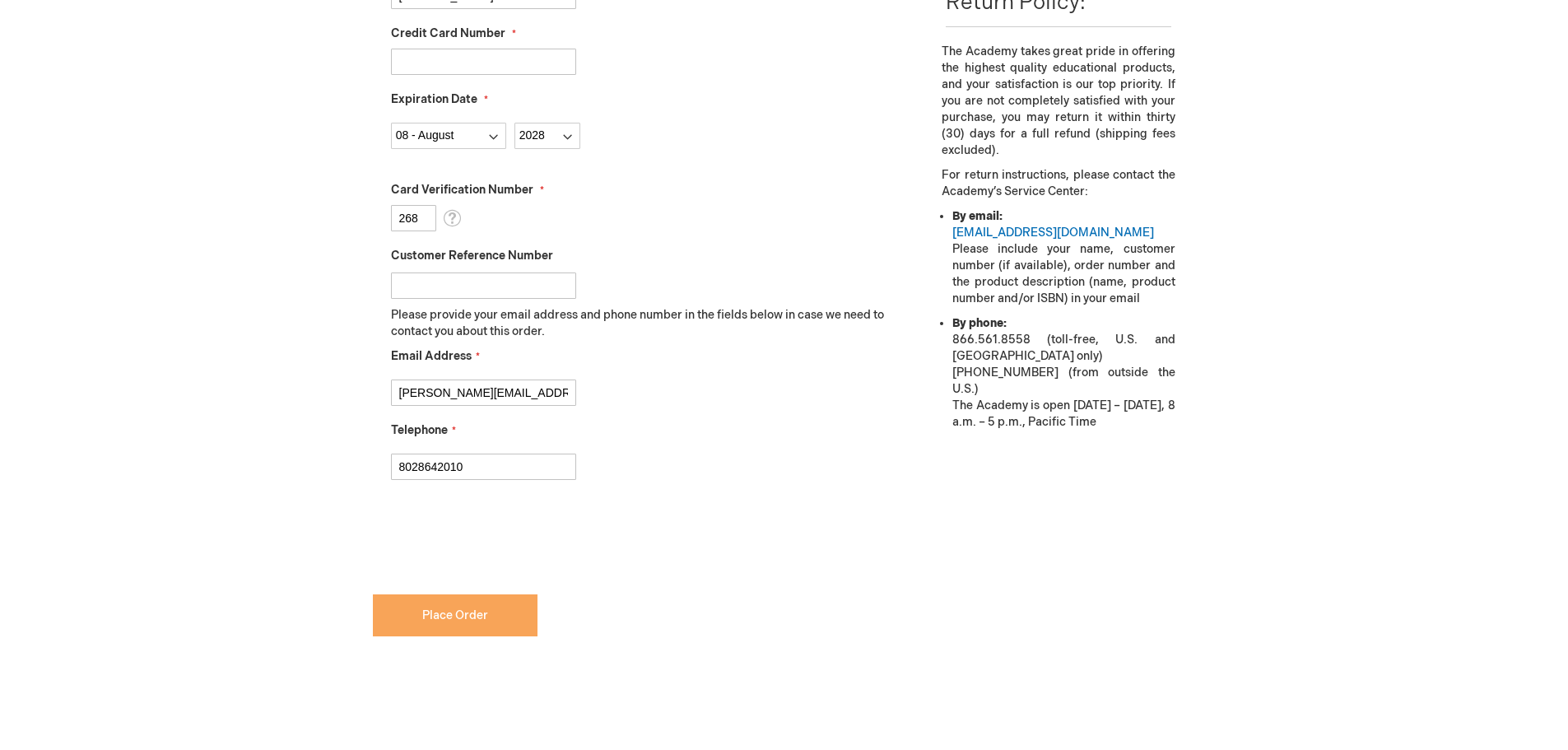
scroll to position [576, 0]
checkbox input "true"
click at [471, 626] on button "Place Order" at bounding box center [455, 613] width 165 height 42
